Goal: Task Accomplishment & Management: Complete application form

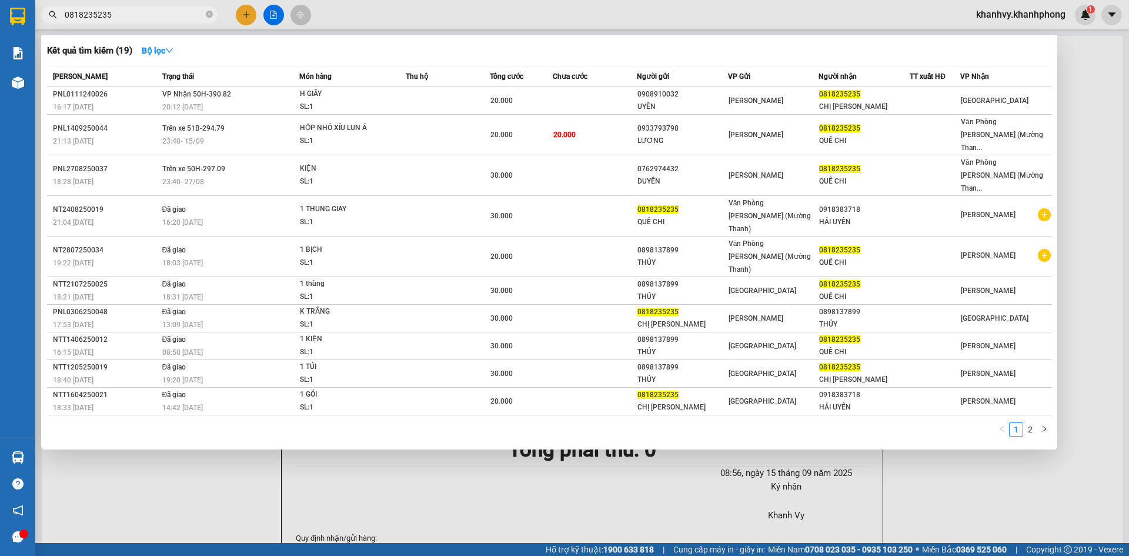
click at [238, 16] on div at bounding box center [564, 278] width 1129 height 556
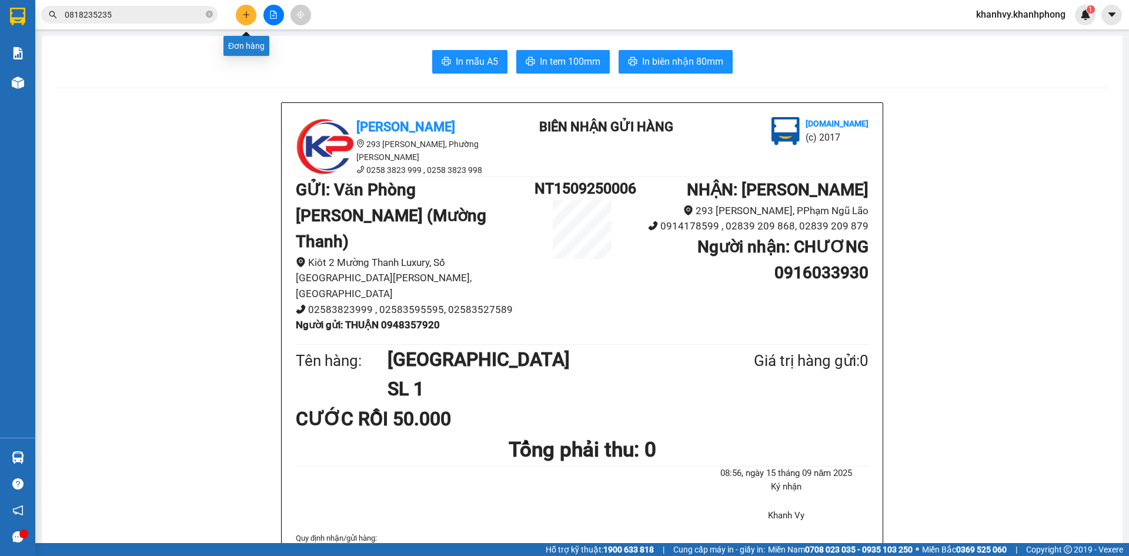
click at [239, 15] on button at bounding box center [246, 15] width 21 height 21
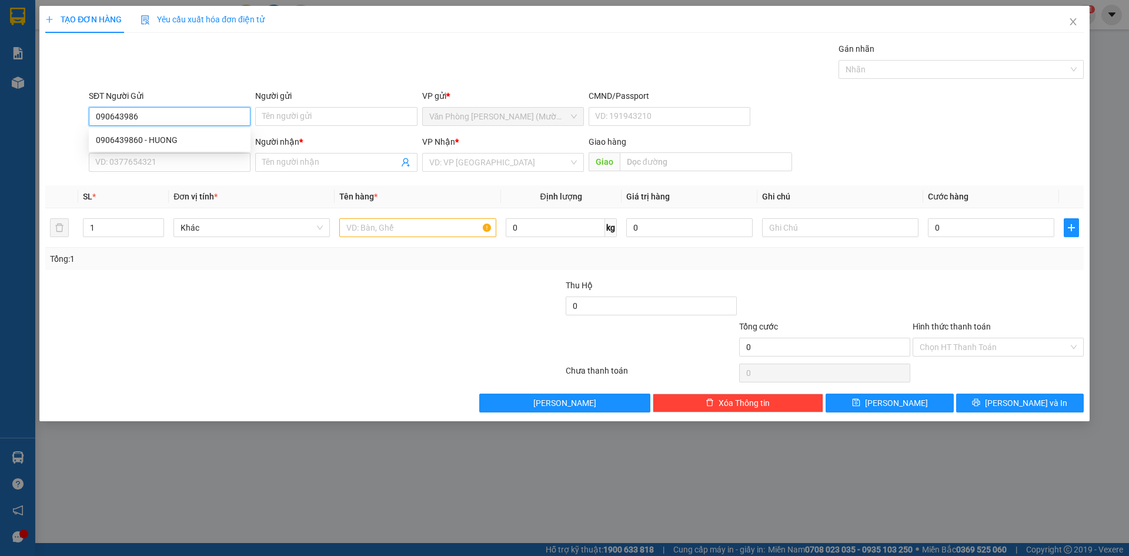
type input "0906439860"
click at [190, 143] on div "0906439860 - HUONG" at bounding box center [170, 139] width 148 height 13
type input "HUONG"
type input "0906439860"
click at [176, 165] on input "SĐT Người Nhận" at bounding box center [170, 162] width 162 height 19
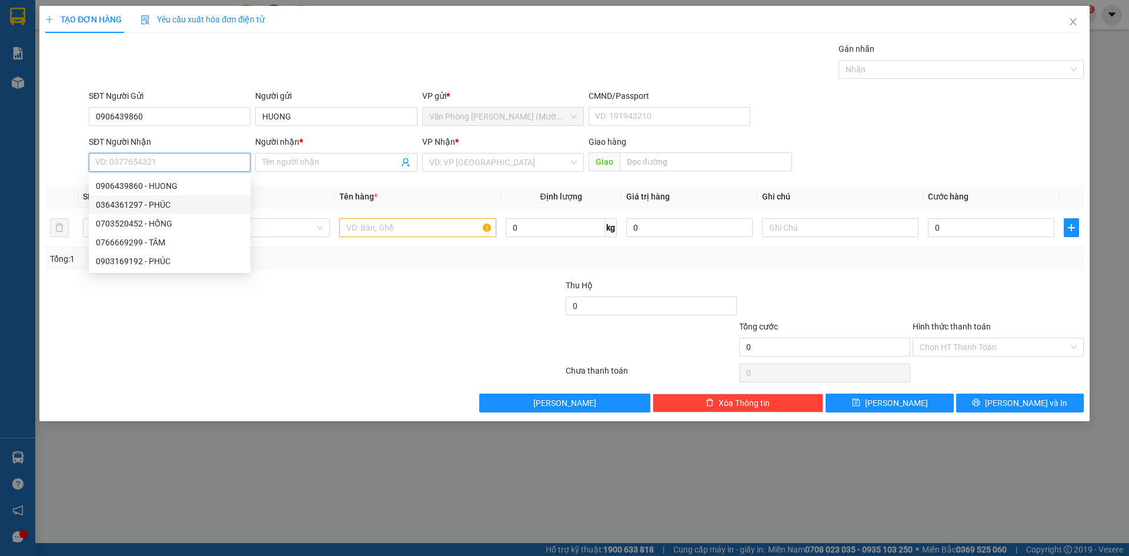
click at [180, 208] on div "0364361297 - PHÚC" at bounding box center [170, 204] width 148 height 13
type input "0364361297"
type input "PHÚC"
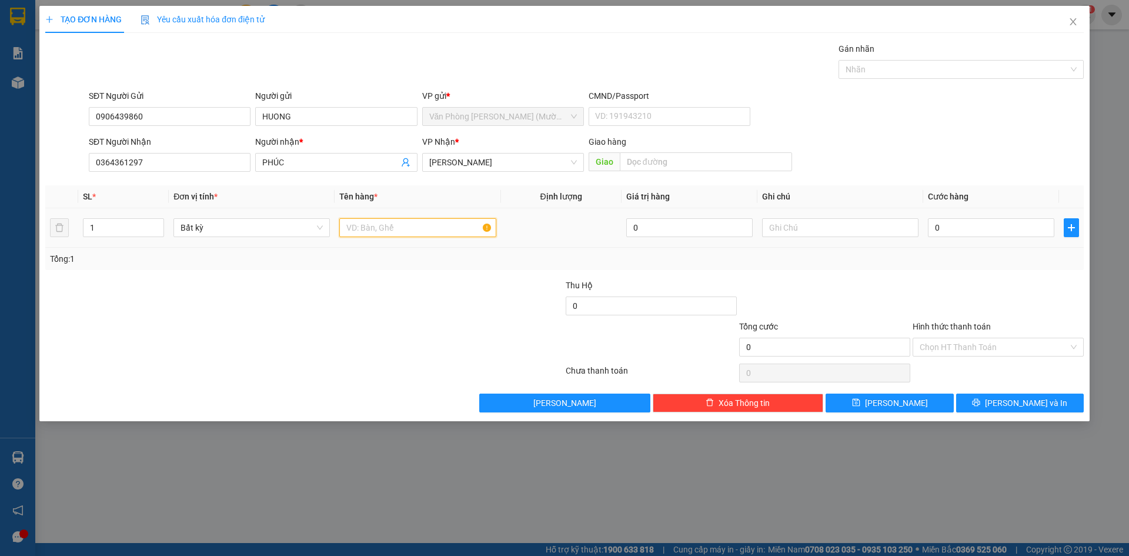
click at [426, 233] on input "text" at bounding box center [417, 227] width 156 height 19
type input "Y"
type input "[GEOGRAPHIC_DATA]"
click at [984, 231] on input "0" at bounding box center [991, 227] width 126 height 19
type input "6"
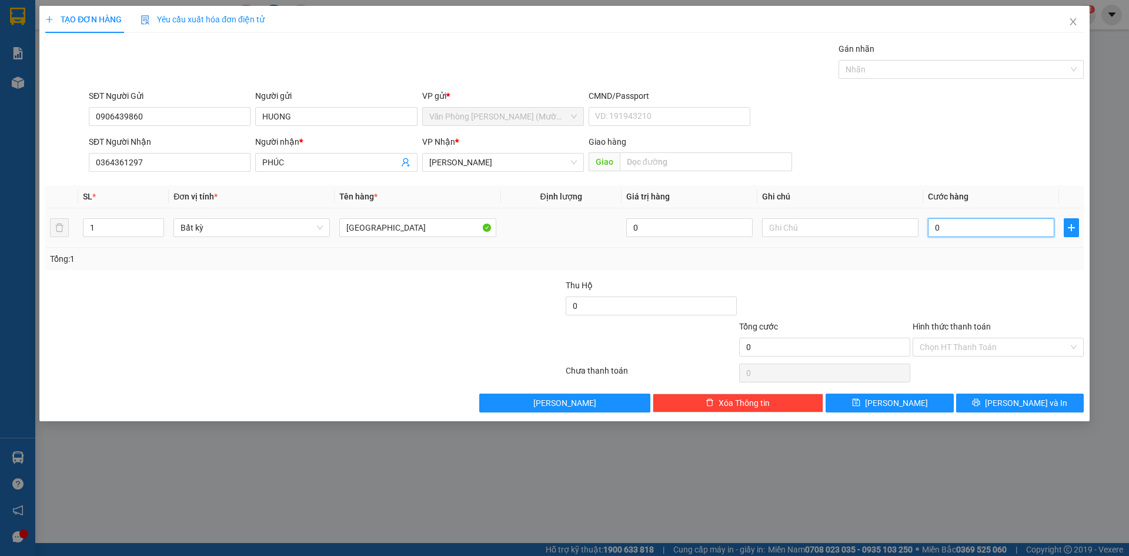
type input "6"
type input "60"
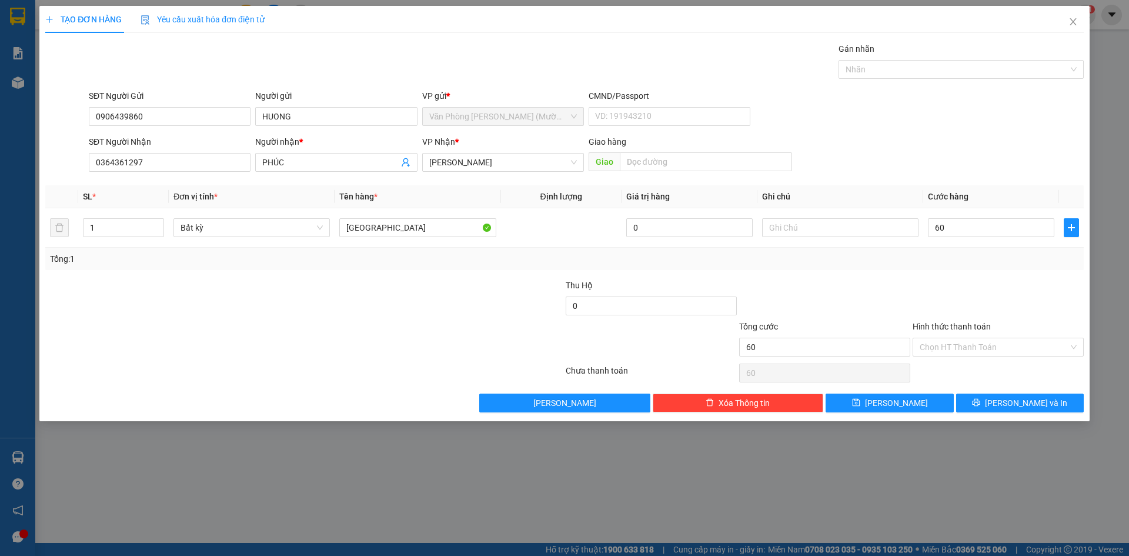
type input "60.000"
drag, startPoint x: 968, startPoint y: 282, endPoint x: 984, endPoint y: 347, distance: 67.2
click at [968, 283] on div at bounding box center [997, 299] width 173 height 41
click at [984, 346] on input "Hình thức thanh toán" at bounding box center [994, 347] width 149 height 18
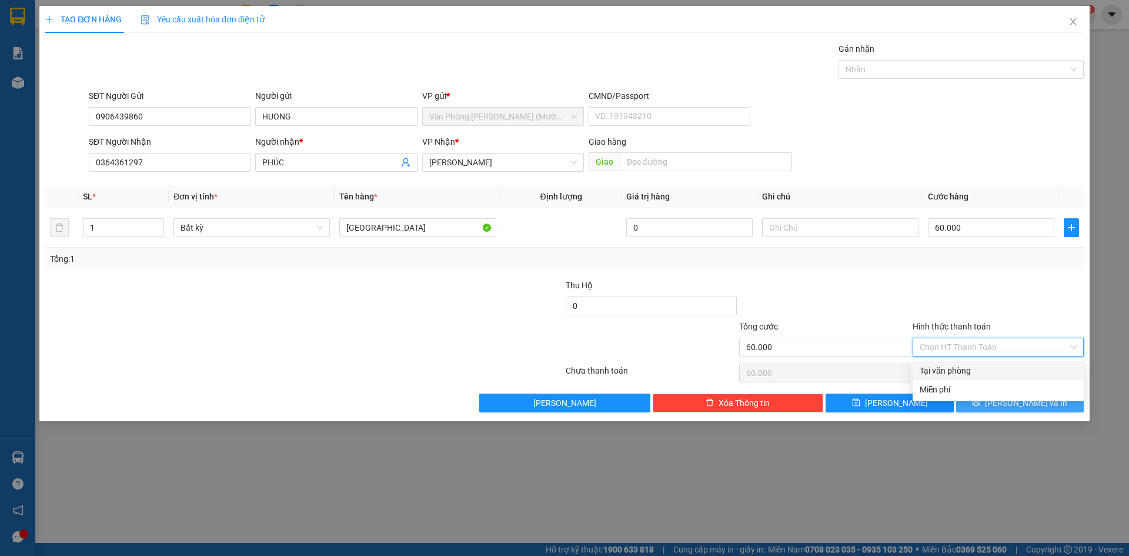
click at [988, 372] on div "Tại văn phòng" at bounding box center [998, 370] width 157 height 13
type input "0"
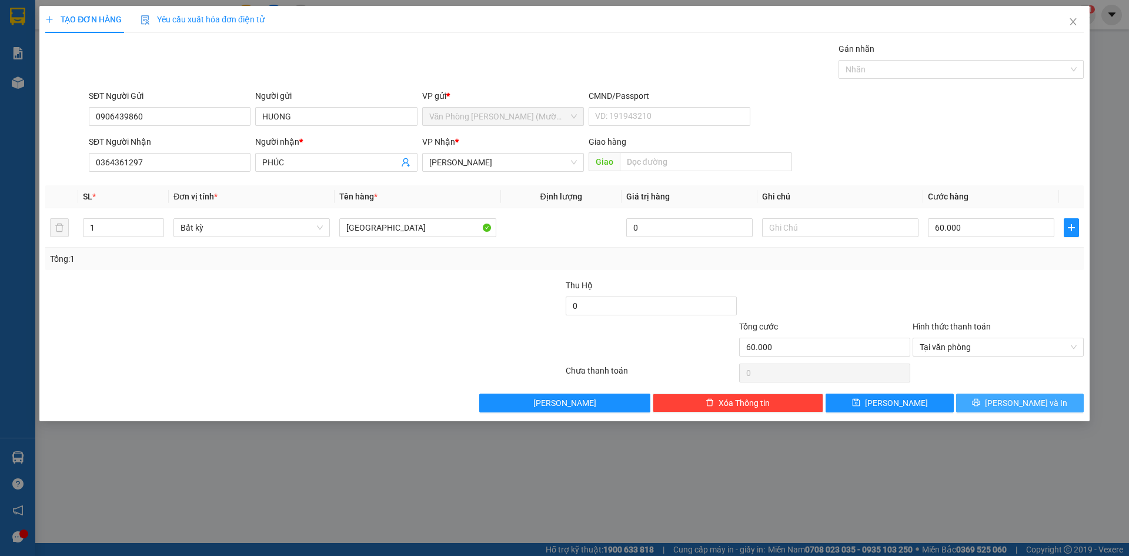
click at [1007, 407] on button "[PERSON_NAME] và In" at bounding box center [1020, 402] width 128 height 19
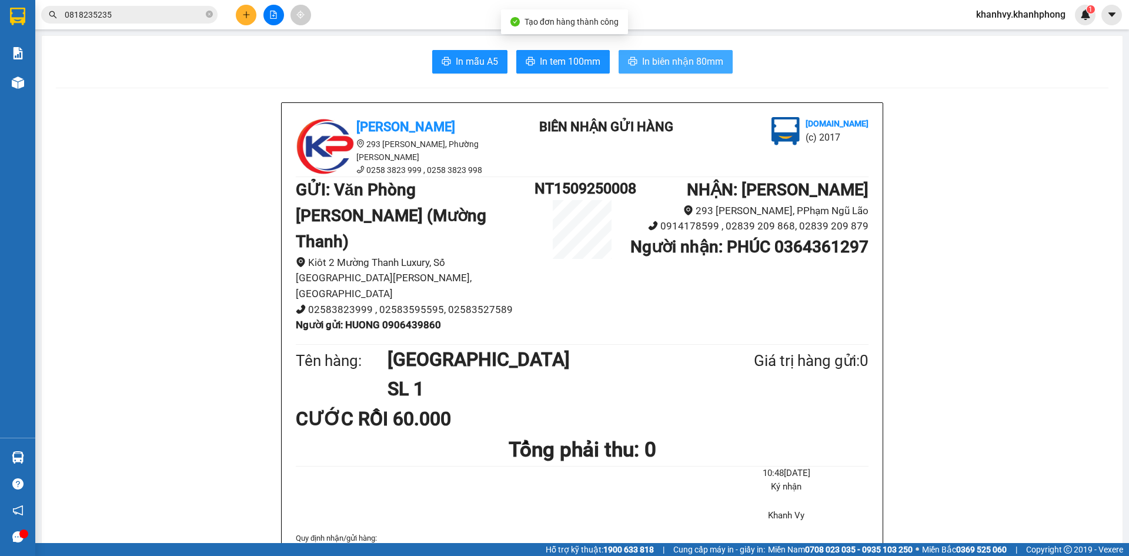
click at [686, 70] on button "In biên nhận 80mm" at bounding box center [675, 62] width 114 height 24
